Goal: Task Accomplishment & Management: Use online tool/utility

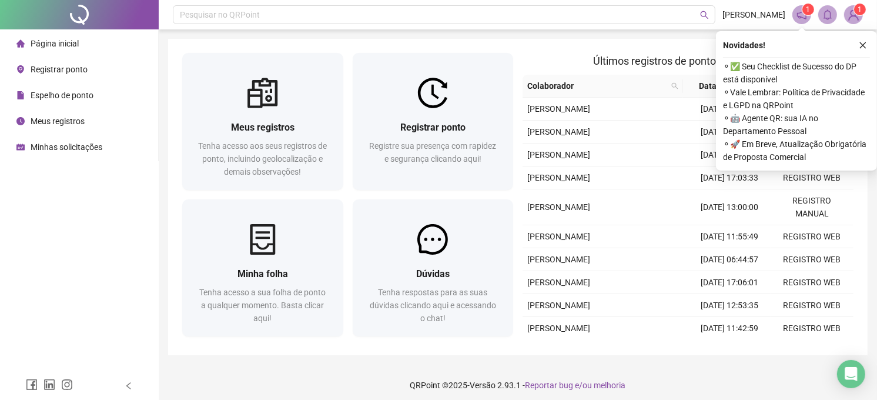
click at [65, 77] on div "Registrar ponto" at bounding box center [51, 70] width 71 height 24
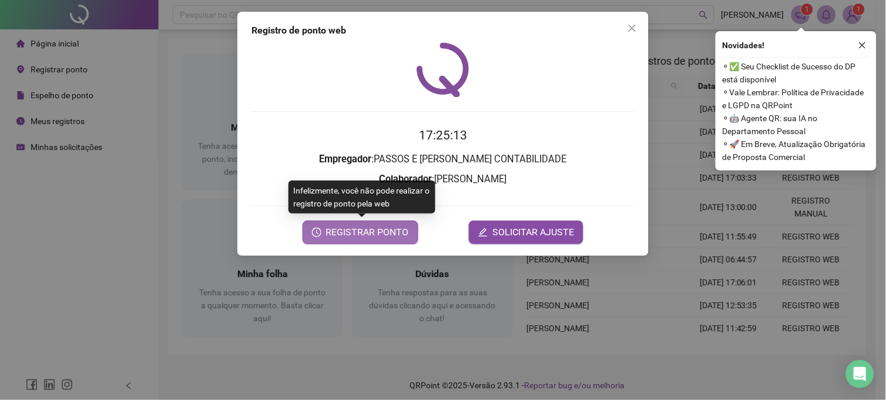
click at [363, 223] on button "REGISTRAR PONTO" at bounding box center [361, 232] width 116 height 24
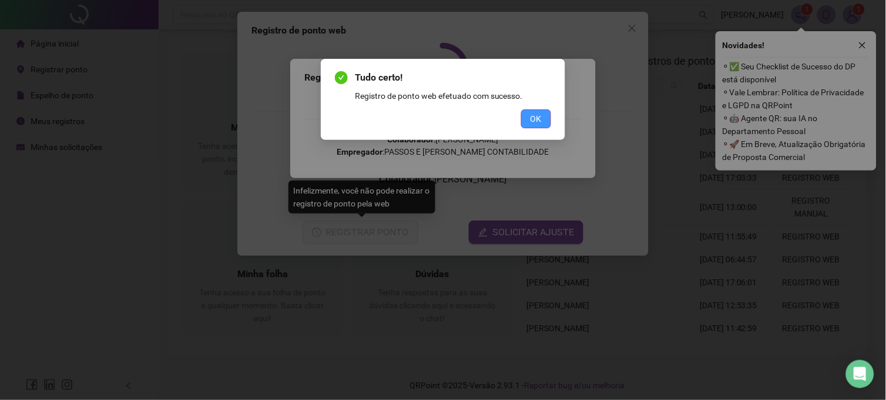
click at [536, 115] on span "OK" at bounding box center [536, 118] width 11 height 13
